Goal: Task Accomplishment & Management: Manage account settings

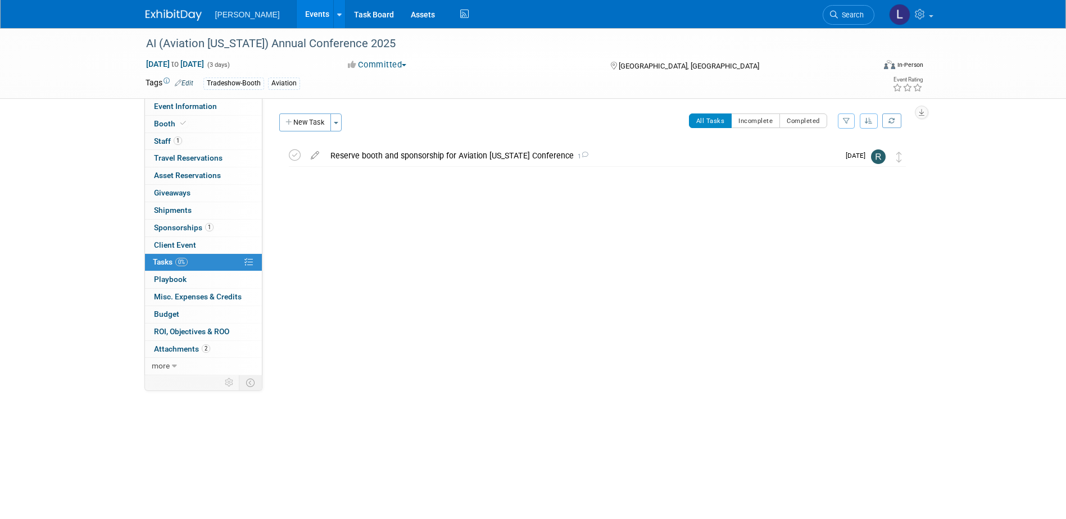
click at [297, 16] on link "Events" at bounding box center [317, 14] width 41 height 28
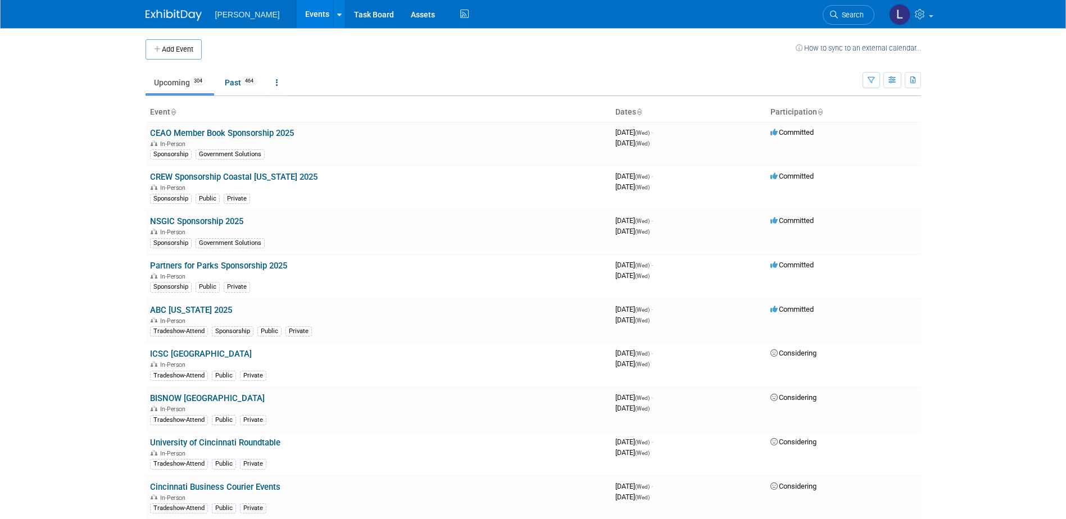
scroll to position [11460, 0]
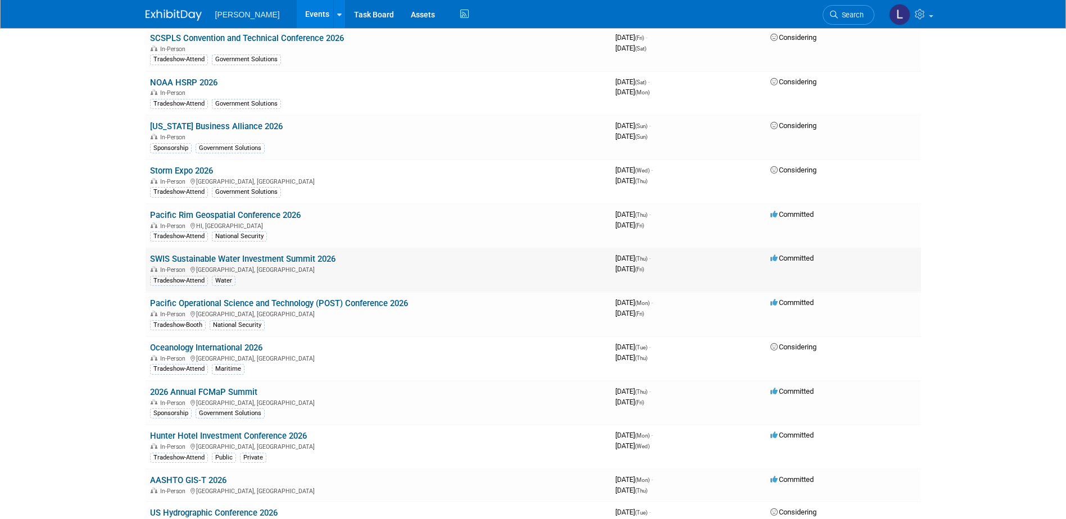
click at [312, 256] on link "SWIS Sustainable Water Investment Summit 2026" at bounding box center [242, 259] width 185 height 10
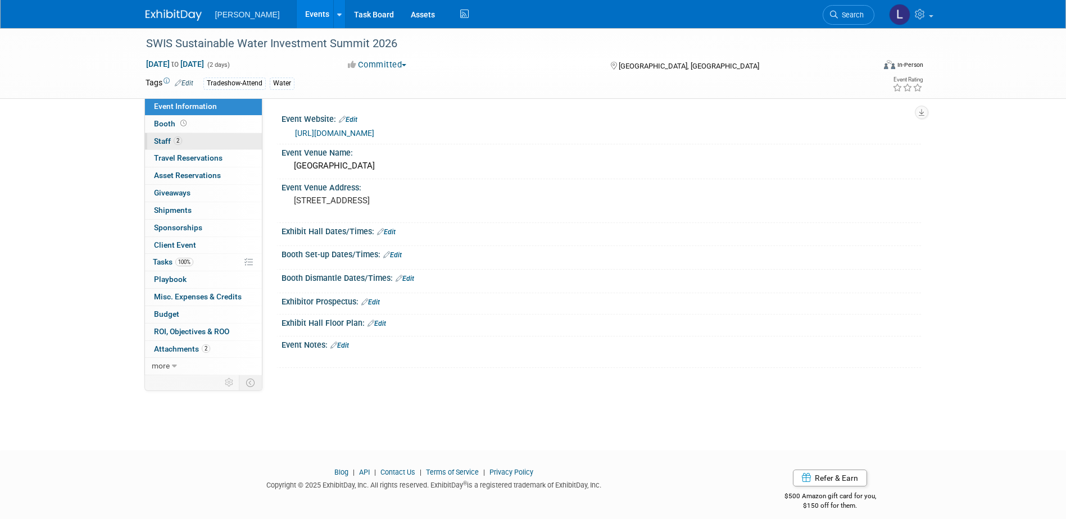
click at [205, 140] on link "2 Staff 2" at bounding box center [203, 141] width 117 height 17
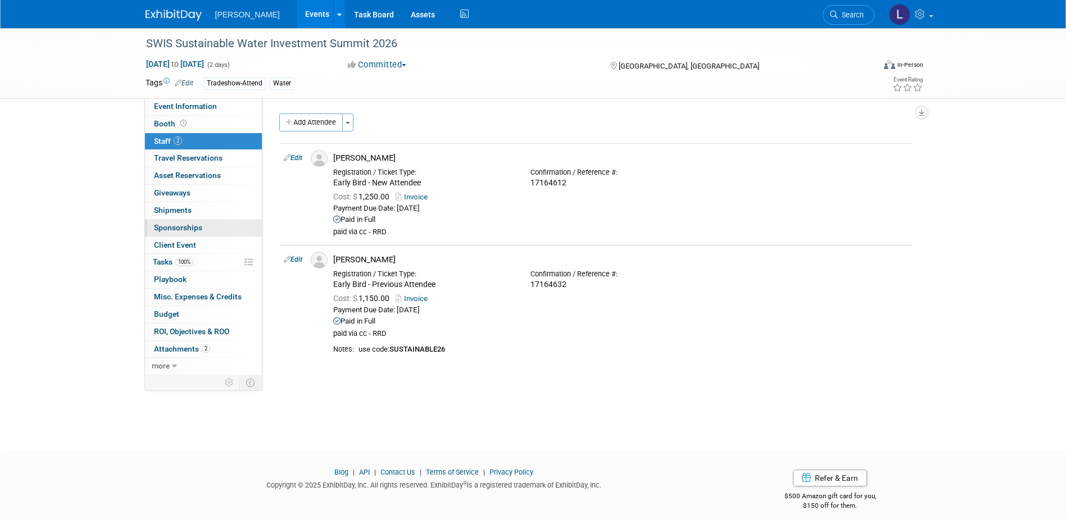
click at [212, 230] on link "0 Sponsorships 0" at bounding box center [203, 228] width 117 height 17
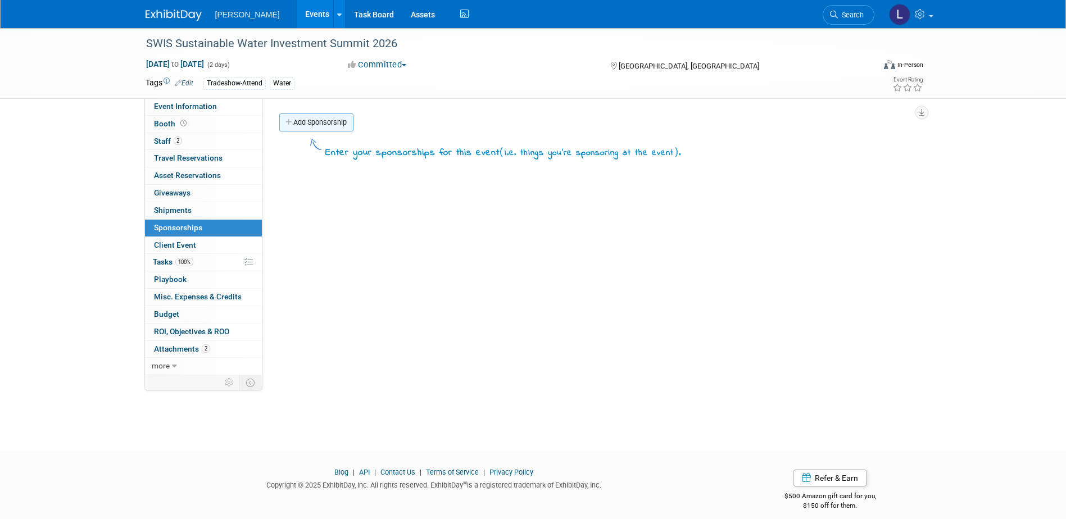
click at [329, 126] on link "Add Sponsorship" at bounding box center [316, 122] width 74 height 18
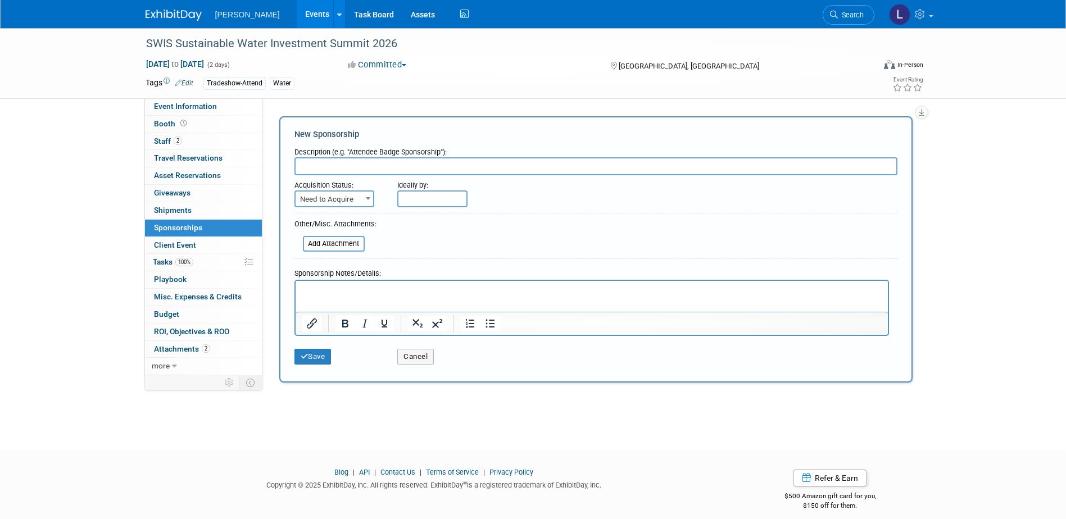
click at [335, 165] on input "text" at bounding box center [595, 166] width 603 height 18
type input "2026 Breakfast Sponsorship -"
drag, startPoint x: 326, startPoint y: 360, endPoint x: 42, endPoint y: 366, distance: 284.4
click at [326, 360] on button "Save" at bounding box center [312, 357] width 37 height 16
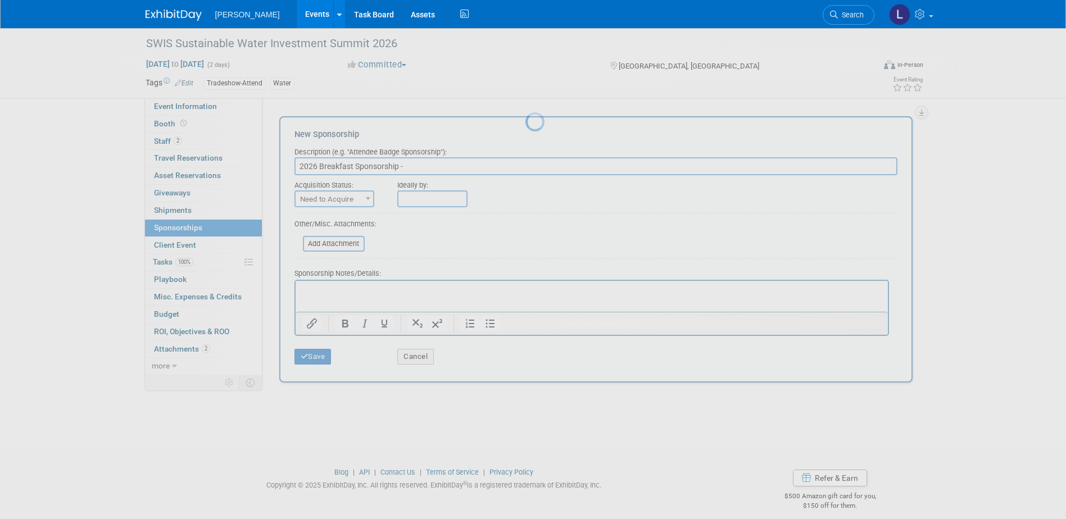
scroll to position [10, 0]
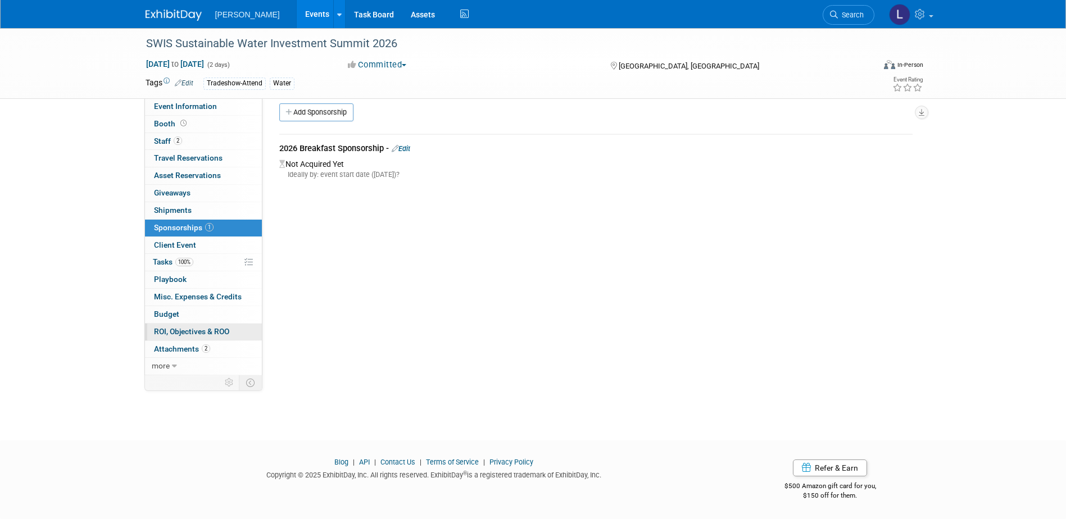
click at [197, 331] on span "ROI, Objectives & ROO 0" at bounding box center [191, 331] width 75 height 9
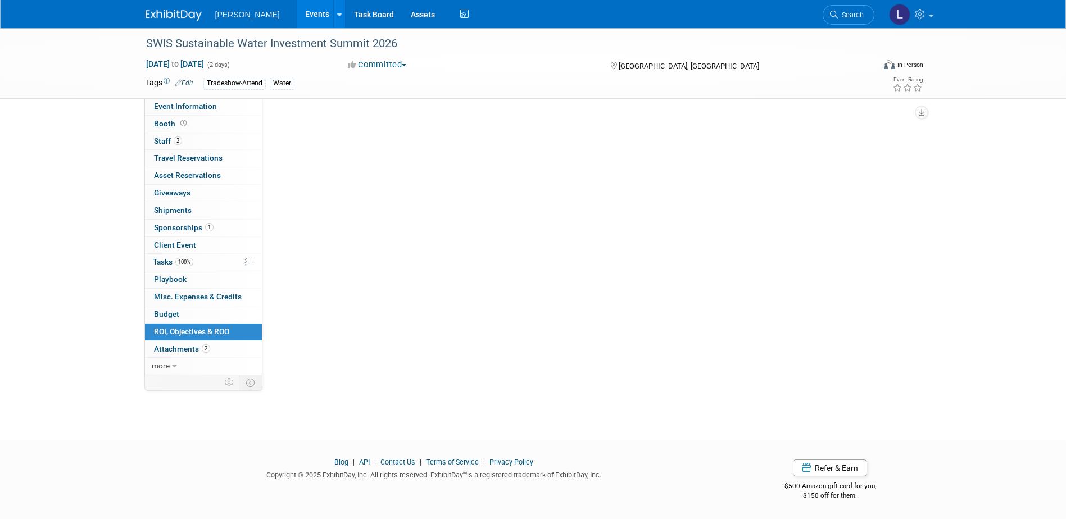
scroll to position [0, 0]
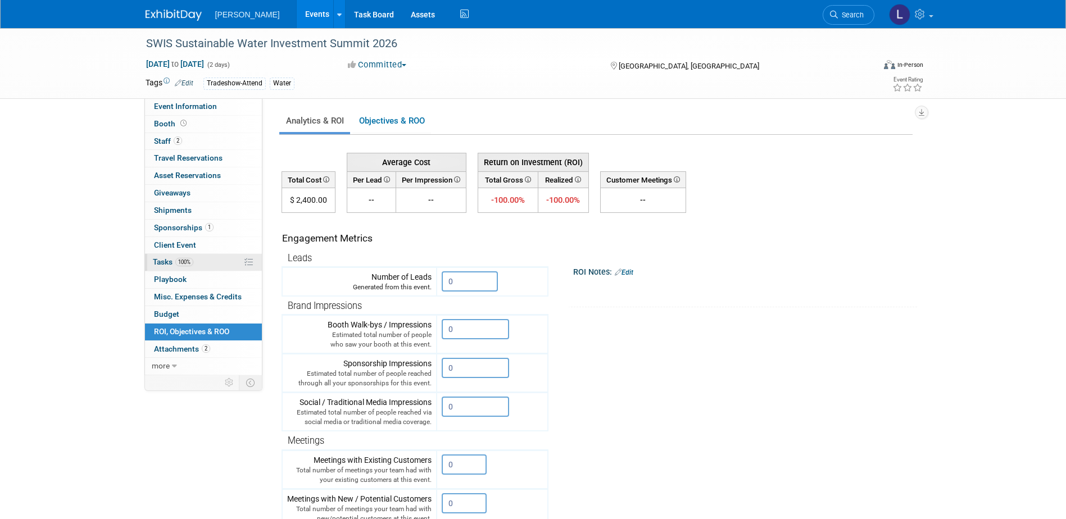
click at [180, 264] on span "100%" at bounding box center [184, 262] width 18 height 8
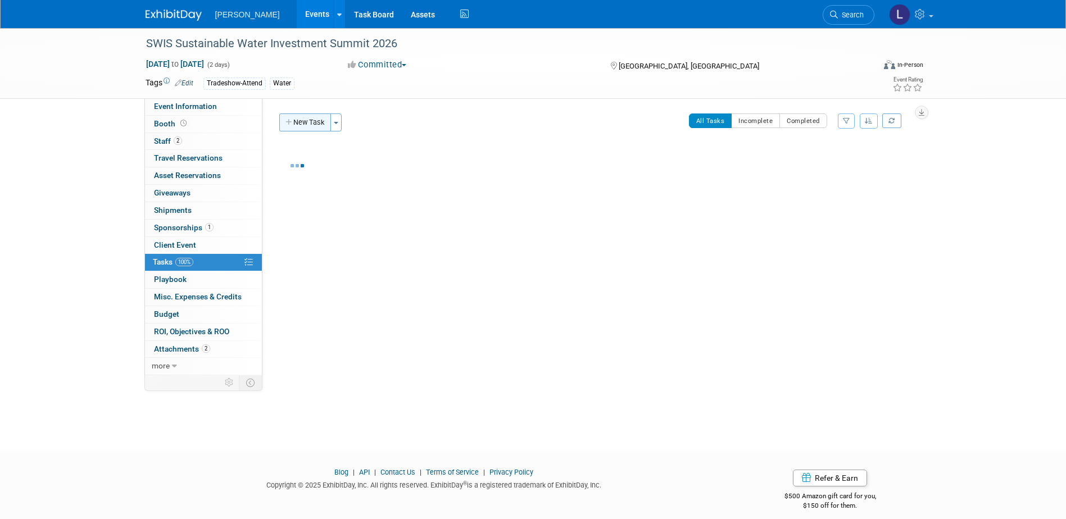
click at [306, 121] on button "New Task" at bounding box center [305, 122] width 52 height 18
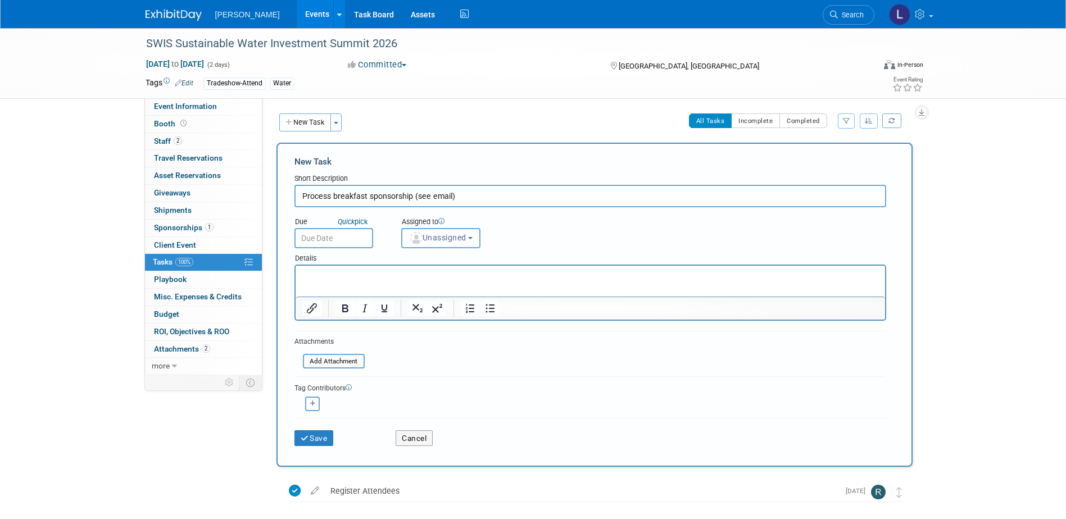
type input "Process breakfast sponsorship (see email)"
click at [332, 235] on input "text" at bounding box center [333, 238] width 79 height 20
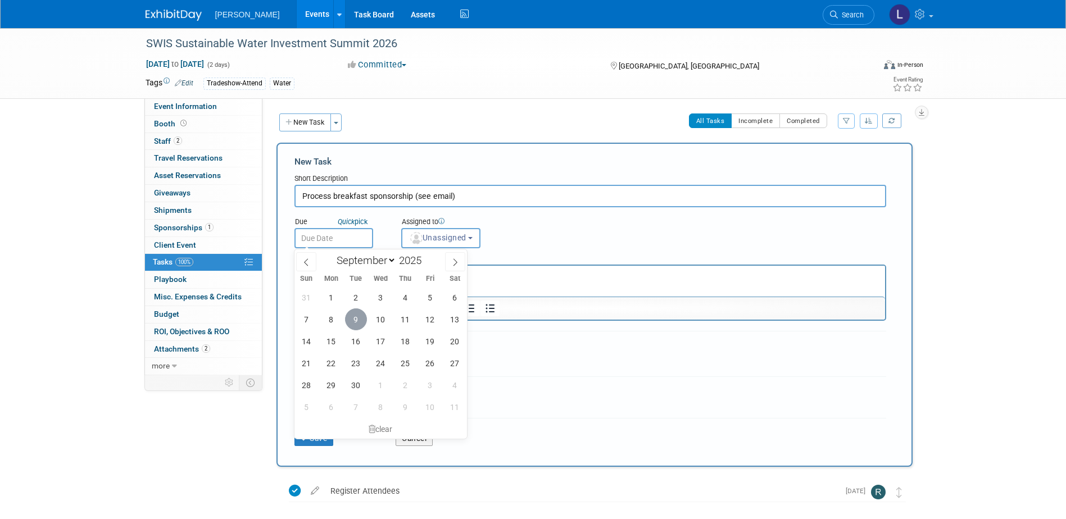
click at [362, 324] on span "9" at bounding box center [356, 319] width 22 height 22
type input "Sep 9, 2025"
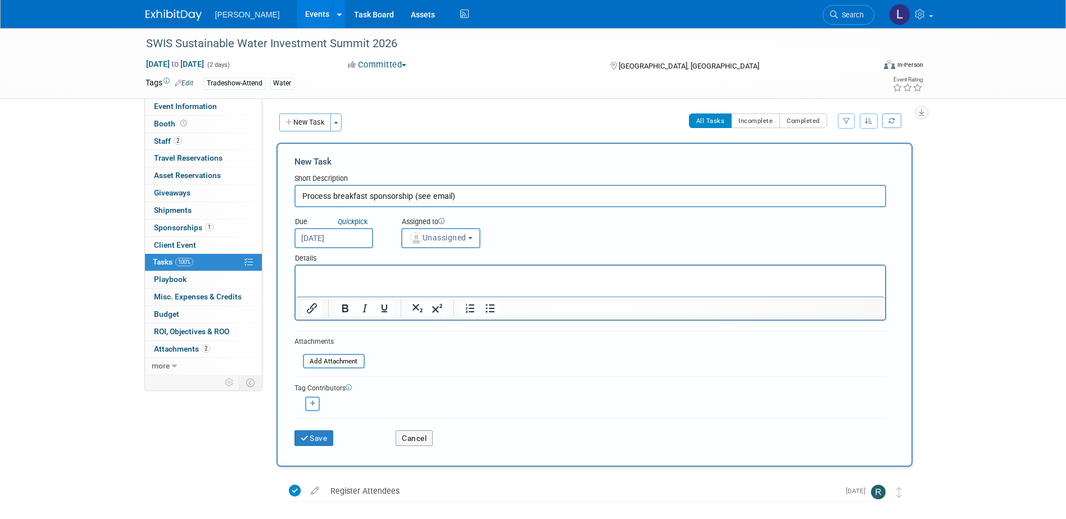
click at [435, 228] on div "Assigned to" at bounding box center [468, 222] width 135 height 11
click at [433, 235] on span "Unassigned" at bounding box center [437, 237] width 57 height 9
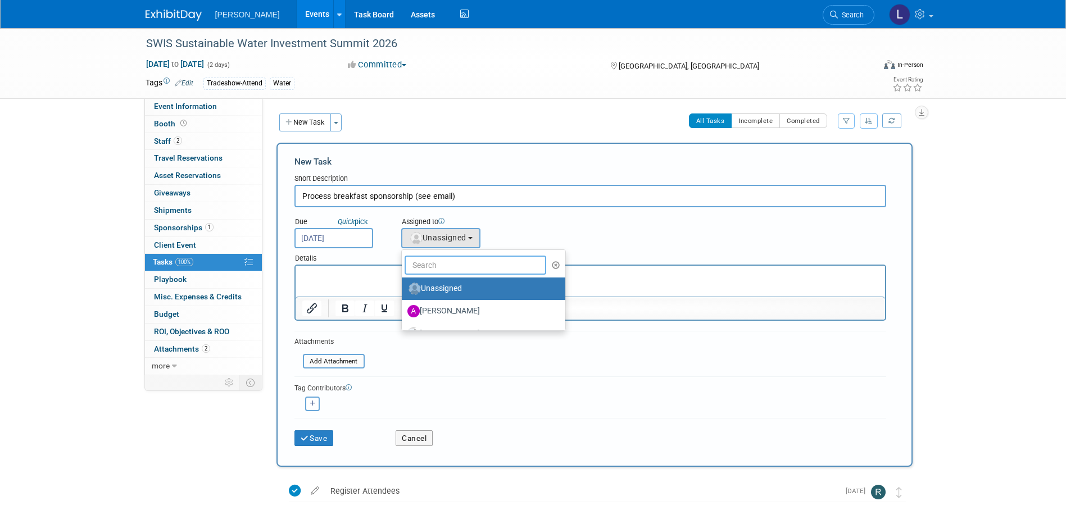
click at [435, 266] on input "text" at bounding box center [476, 265] width 142 height 19
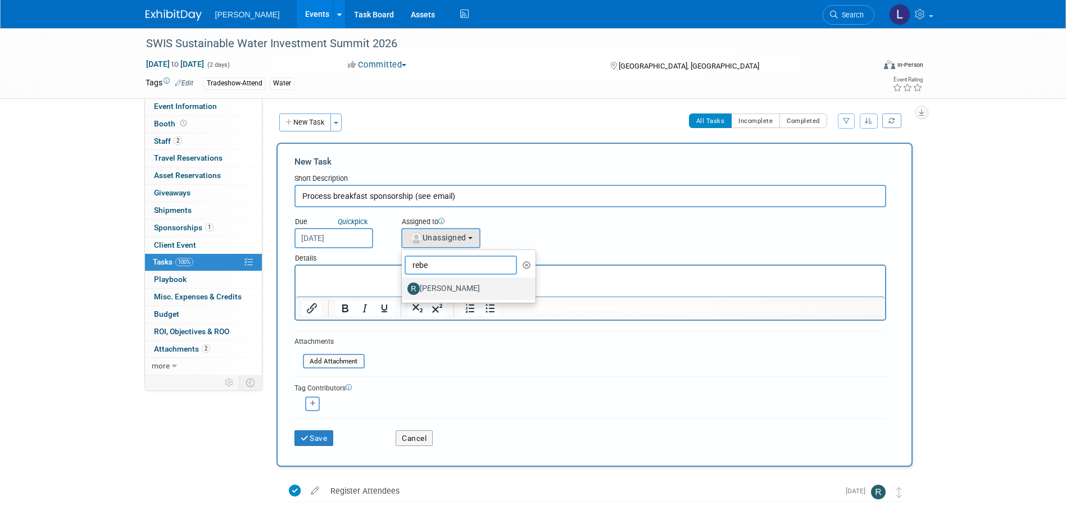
type input "rebe"
click at [439, 288] on label "Rebecca Deis" at bounding box center [465, 289] width 117 height 18
click at [403, 288] on input "Rebecca Deis" at bounding box center [399, 287] width 7 height 7
select select "844a177d-a181-44ff-a72a-5731d68e4351"
click at [311, 403] on icon "button" at bounding box center [313, 404] width 6 height 6
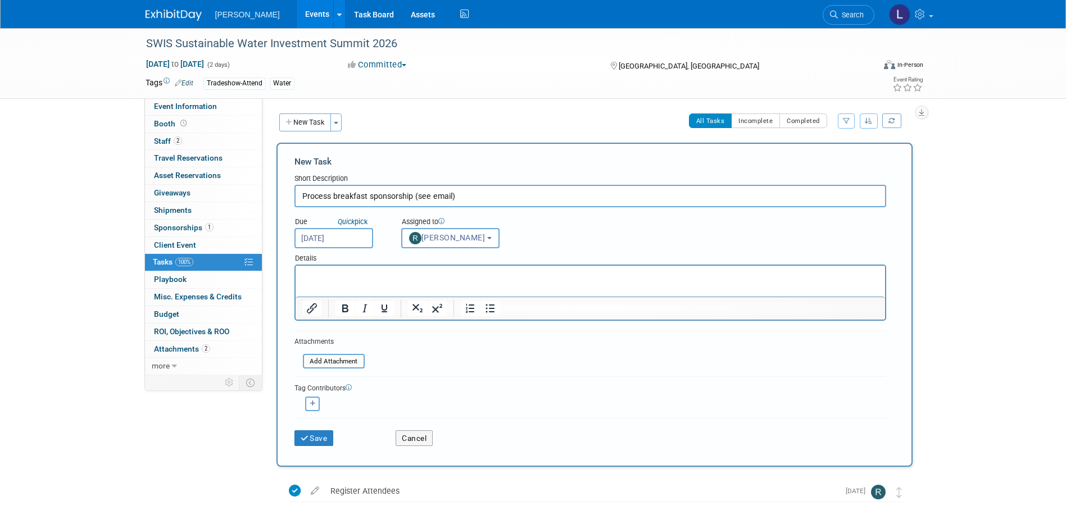
select select
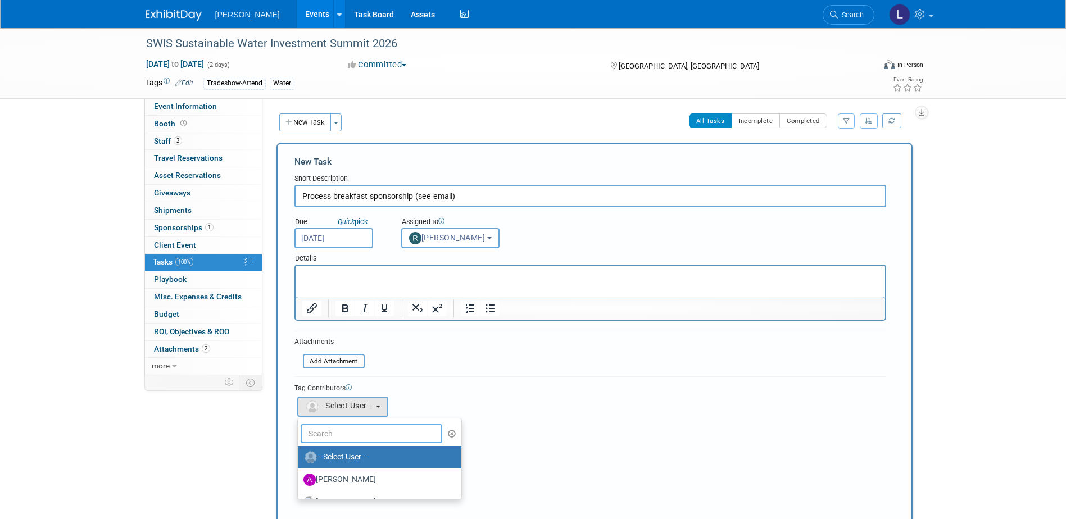
click at [329, 439] on input "text" at bounding box center [372, 433] width 142 height 19
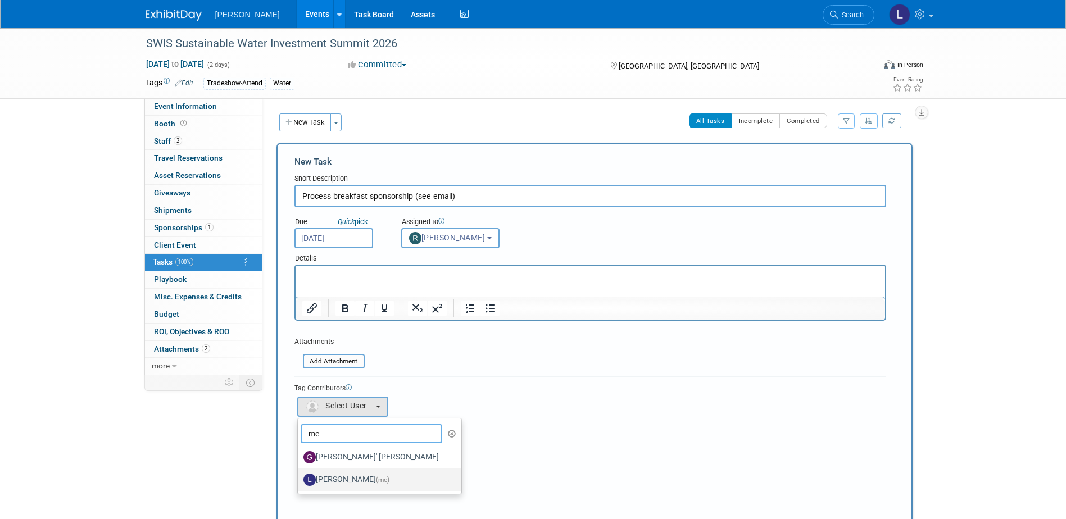
type input "me"
click at [326, 476] on label "Lindsey Wolanczyk (me)" at bounding box center [376, 480] width 147 height 18
click at [299, 476] on input "Lindsey Wolanczyk (me)" at bounding box center [295, 478] width 7 height 7
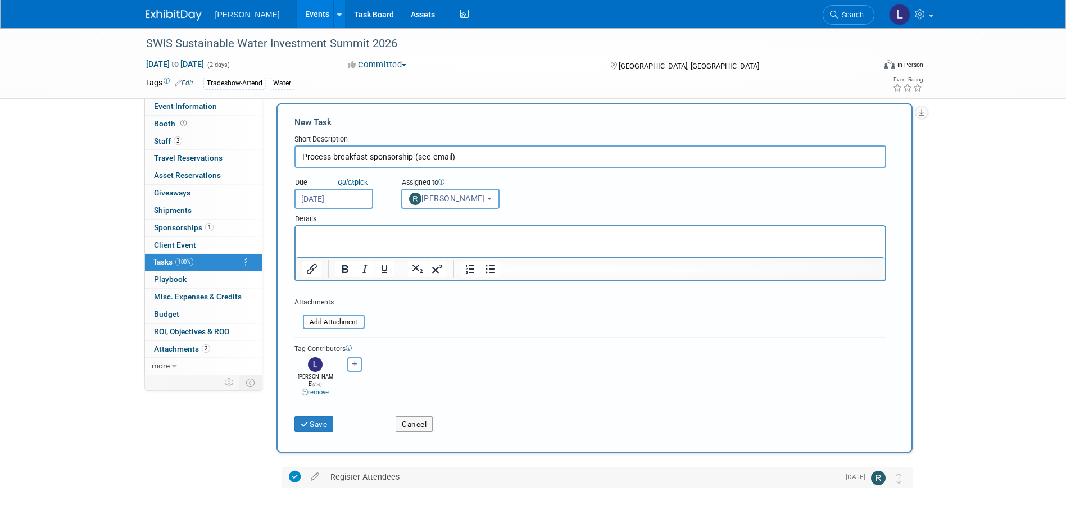
scroll to position [102, 0]
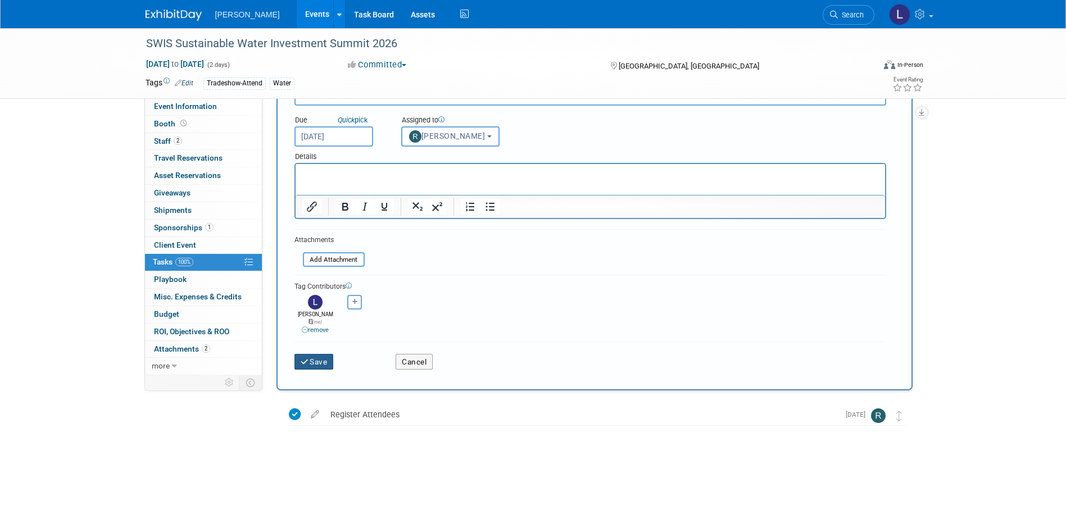
click at [306, 360] on button "Save" at bounding box center [313, 362] width 39 height 16
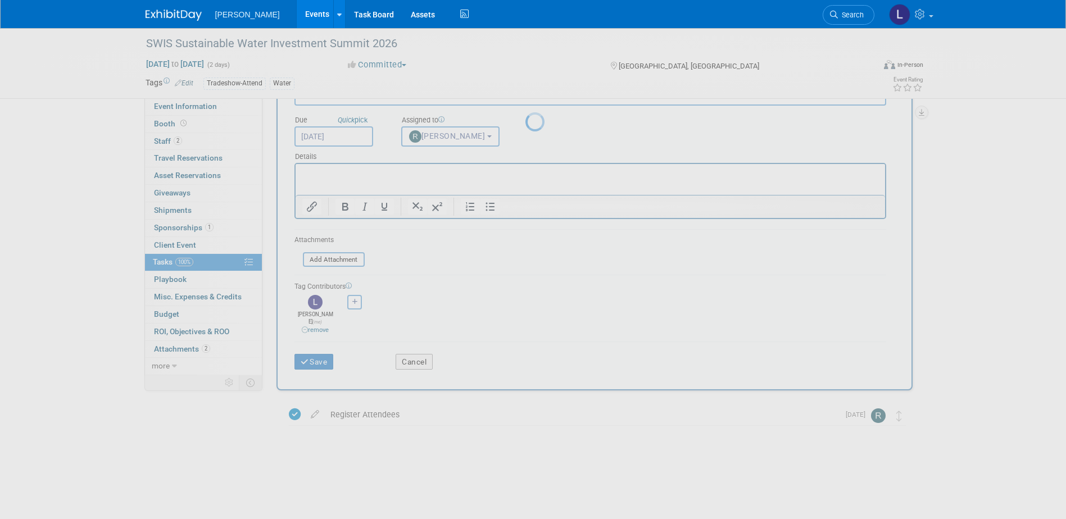
scroll to position [0, 0]
